Goal: Task Accomplishment & Management: Use online tool/utility

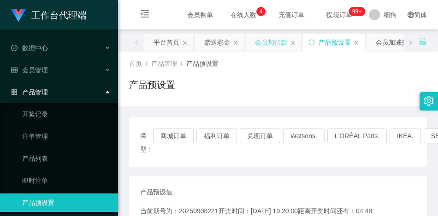
click at [267, 47] on div "会员加扣款" at bounding box center [271, 43] width 32 height 18
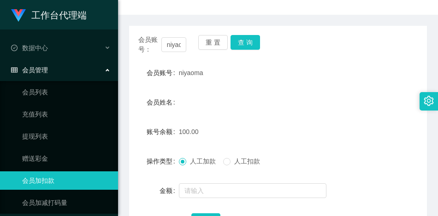
scroll to position [92, 0]
click at [247, 40] on button "查 询" at bounding box center [246, 42] width 30 height 15
click at [247, 40] on div "会员账号： [PERSON_NAME] 重 置 查 询" at bounding box center [278, 44] width 298 height 19
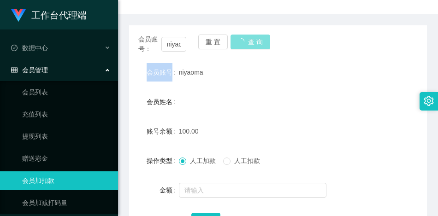
click at [247, 40] on div "会员账号： [PERSON_NAME] 重 置 查 询" at bounding box center [278, 44] width 298 height 19
drag, startPoint x: 206, startPoint y: 75, endPoint x: 178, endPoint y: 75, distance: 28.1
click at [179, 75] on div "niyaoma" at bounding box center [266, 72] width 174 height 18
copy span "niyaoma"
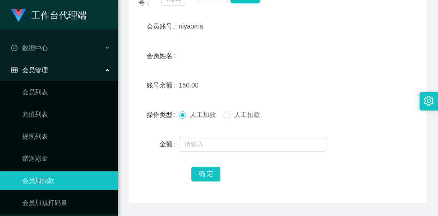
click at [233, 118] on span "人工扣款" at bounding box center [247, 114] width 33 height 7
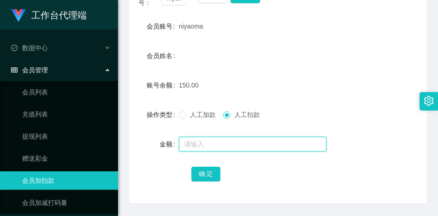
click at [202, 148] on input "text" at bounding box center [253, 144] width 148 height 15
type input "0"
type input "50"
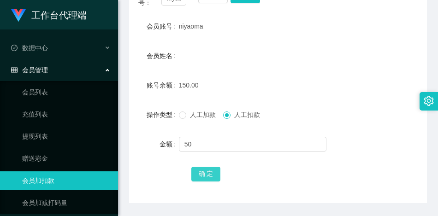
click at [205, 172] on button "确 定" at bounding box center [206, 174] width 30 height 15
